Goal: Task Accomplishment & Management: Use online tool/utility

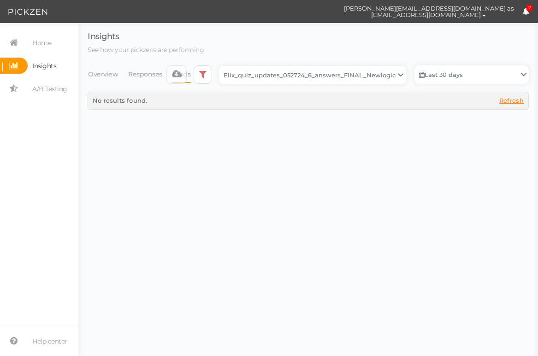
select select "13533"
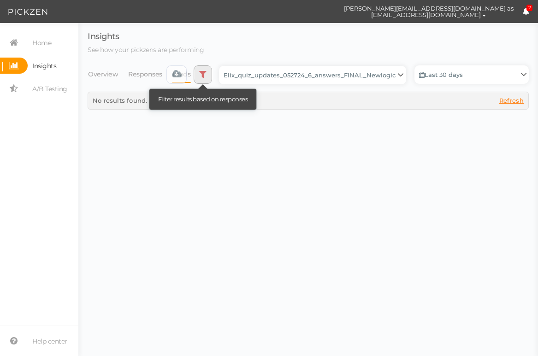
click at [206, 76] on icon at bounding box center [202, 74] width 7 height 9
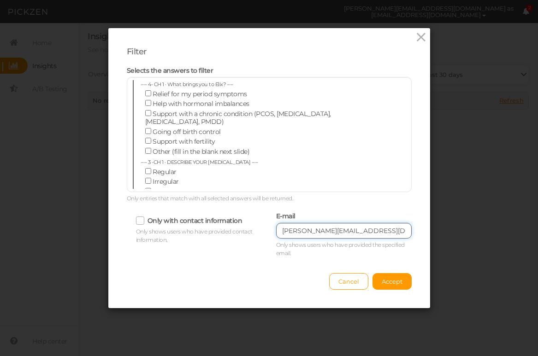
click at [323, 233] on input "[PERSON_NAME][EMAIL_ADDRESS][DOMAIN_NAME]" at bounding box center [343, 231] width 135 height 16
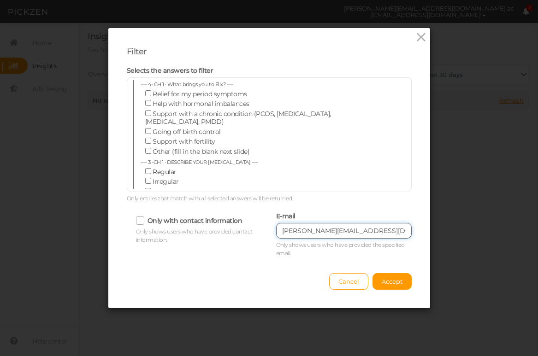
paste input "avapioli"
type input "[EMAIL_ADDRESS][DOMAIN_NAME]"
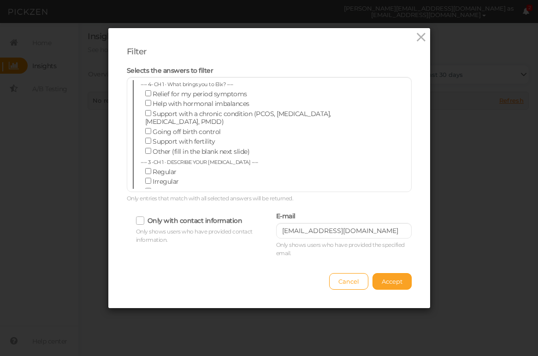
click at [379, 283] on button "Accept" at bounding box center [391, 281] width 39 height 17
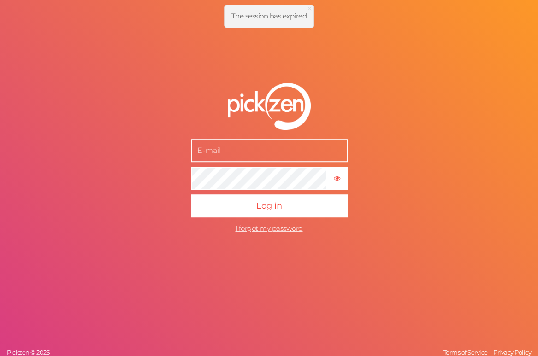
type input "[PERSON_NAME][EMAIL_ADDRESS][DOMAIN_NAME]"
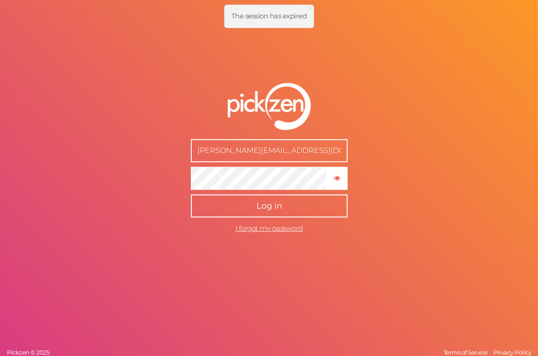
click at [275, 209] on span "Log in" at bounding box center [269, 206] width 26 height 10
